Goal: Check status: Check status

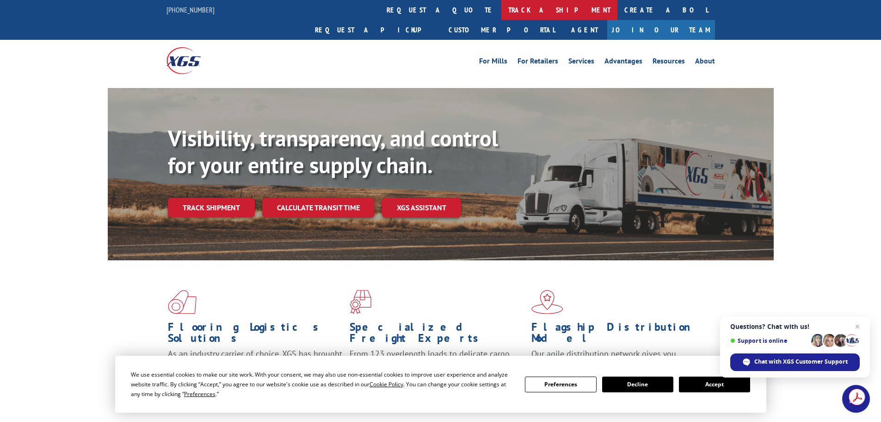
click at [502, 6] on link "track a shipment" at bounding box center [560, 10] width 116 height 20
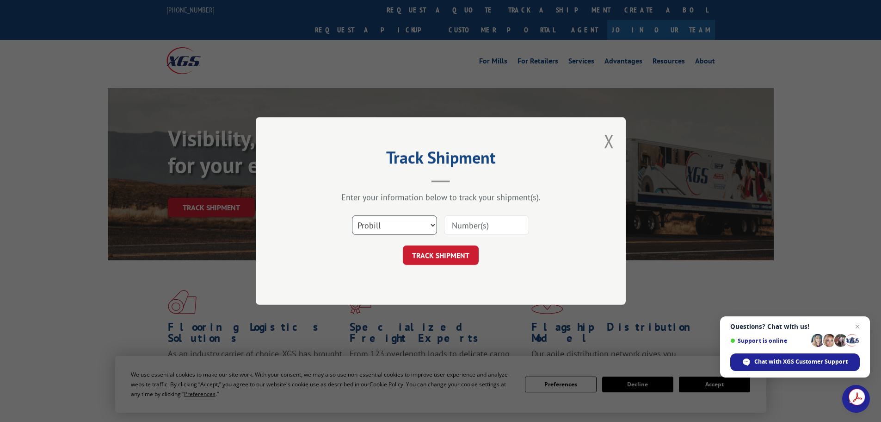
click at [400, 226] on select "Select category... Probill BOL PO" at bounding box center [394, 224] width 85 height 19
click at [393, 226] on select "Select category... Probill BOL PO" at bounding box center [394, 224] width 85 height 19
click at [392, 225] on select "Select category... Probill BOL PO" at bounding box center [394, 224] width 85 height 19
click at [352, 215] on select "Select category... Probill BOL PO" at bounding box center [394, 224] width 85 height 19
click at [374, 228] on select "Select category... Probill BOL PO" at bounding box center [394, 224] width 85 height 19
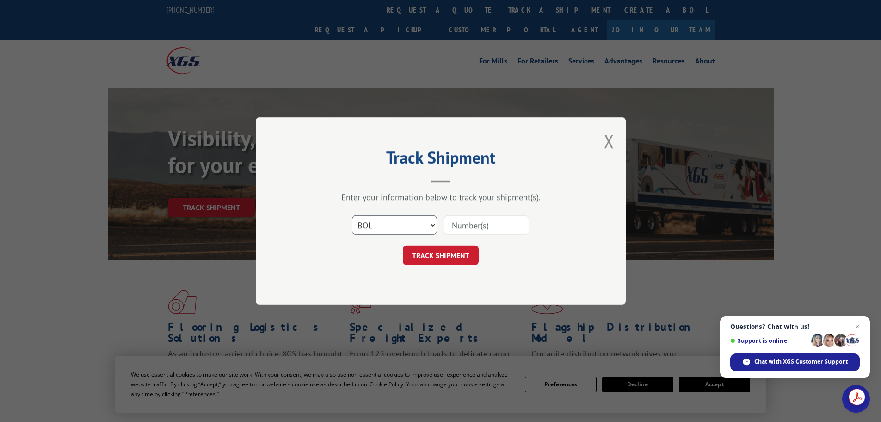
select select "probill"
click at [352, 215] on select "Select category... Probill BOL PO" at bounding box center [394, 224] width 85 height 19
click at [475, 230] on input at bounding box center [486, 224] width 85 height 19
paste input "17596528"
type input "17596528"
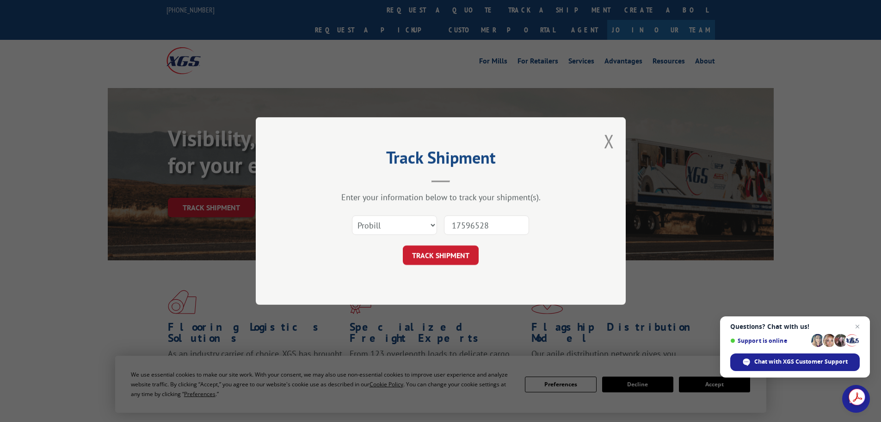
click button "TRACK SHIPMENT" at bounding box center [441, 254] width 76 height 19
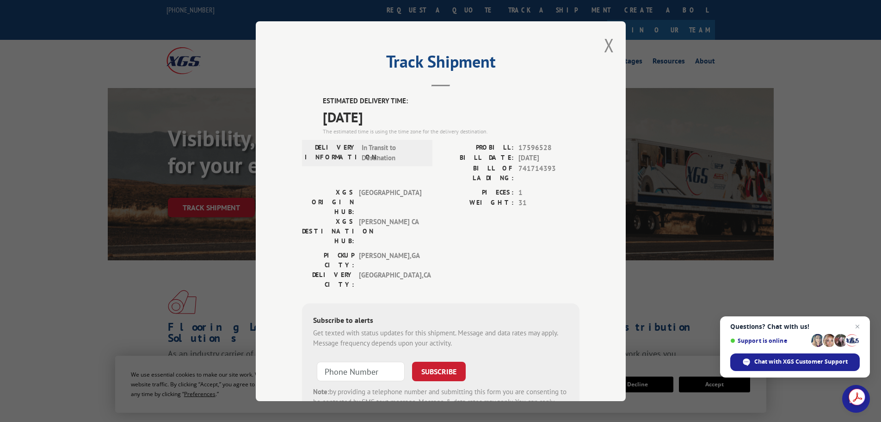
drag, startPoint x: 360, startPoint y: 120, endPoint x: 270, endPoint y: 111, distance: 91.2
click at [270, 111] on div "Track Shipment ESTIMATED DELIVERY TIME: [DATE] The estimated time is using the …" at bounding box center [441, 210] width 370 height 379
copy span "[DATE]"
click at [540, 198] on span "31" at bounding box center [549, 203] width 61 height 11
drag, startPoint x: 519, startPoint y: 159, endPoint x: 495, endPoint y: 147, distance: 26.3
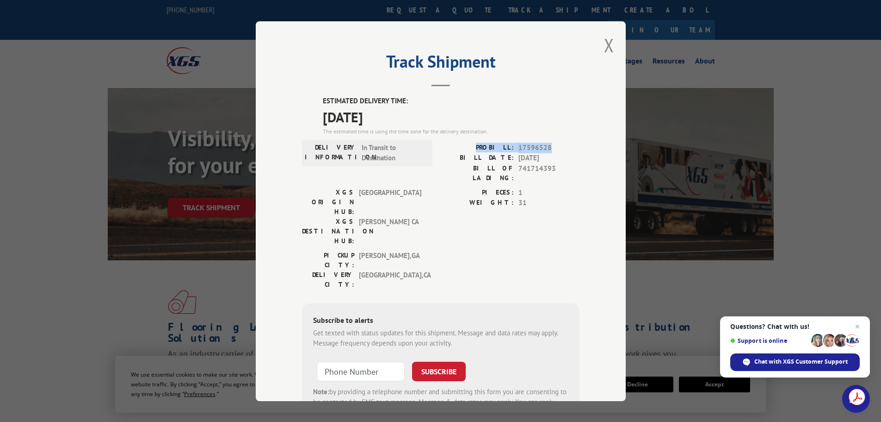
click at [470, 144] on div "PROBILL: 17596528" at bounding box center [510, 147] width 139 height 11
copy div "PROBILL: 17596528"
click at [607, 45] on button "Close modal" at bounding box center [609, 45] width 10 height 25
